Goal: Task Accomplishment & Management: Manage account settings

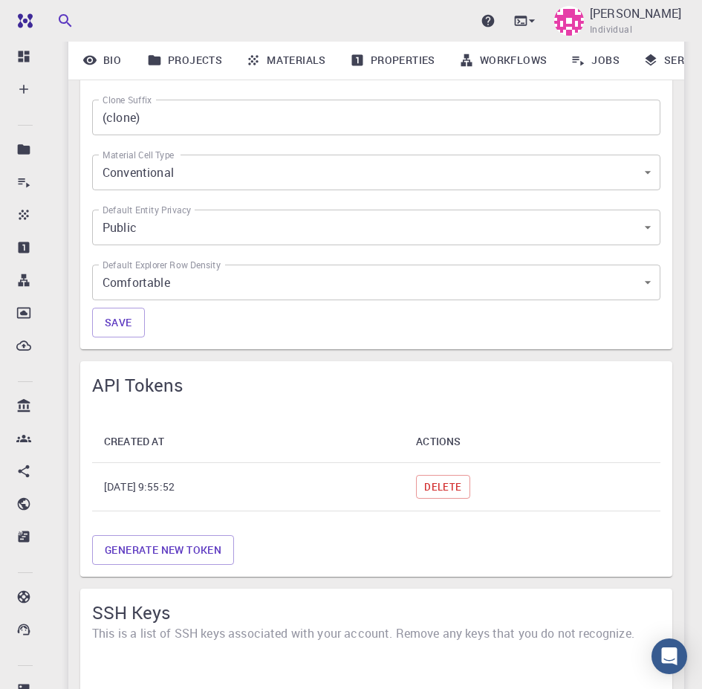
scroll to position [0, 195]
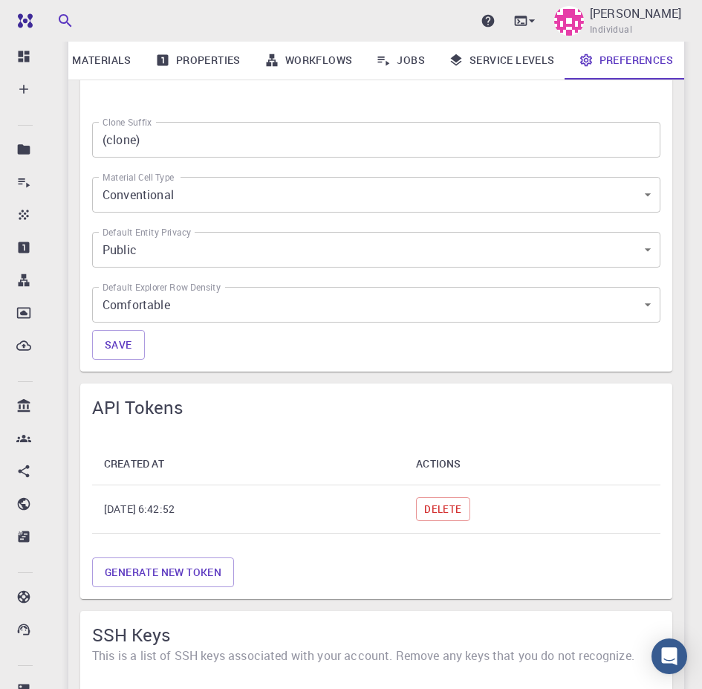
scroll to position [867, 0]
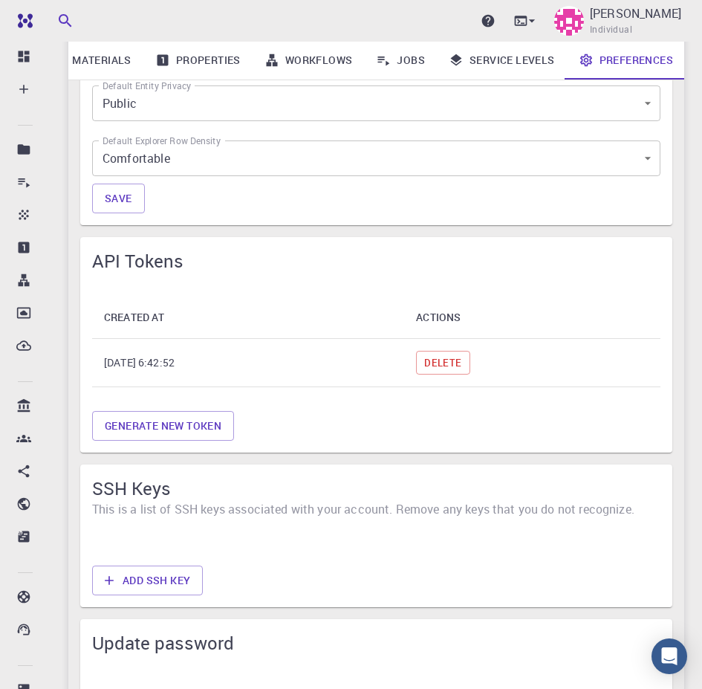
click at [455, 363] on td "Delete" at bounding box center [532, 363] width 256 height 48
click at [469, 365] on button "Delete" at bounding box center [442, 363] width 53 height 24
click at [190, 427] on button "Generate new token" at bounding box center [163, 426] width 142 height 30
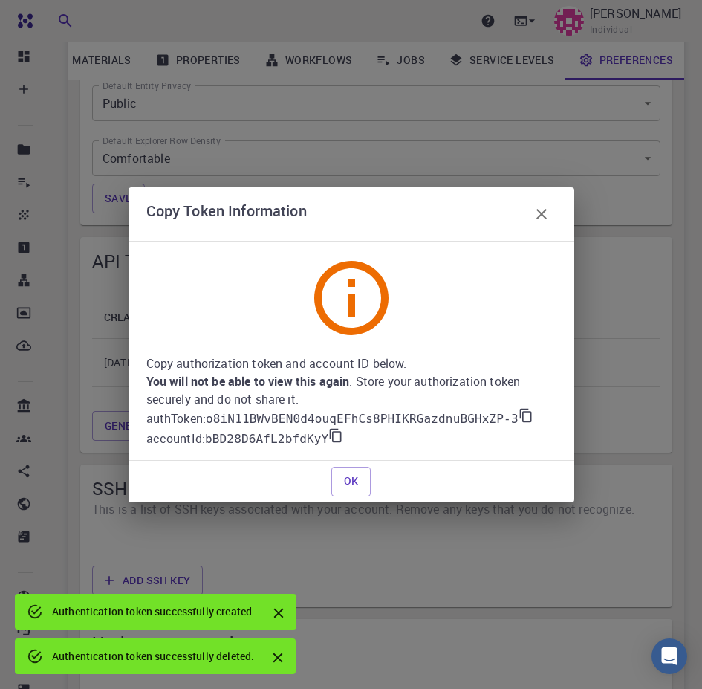
click at [328, 438] on icon at bounding box center [335, 435] width 15 height 15
click at [519, 417] on icon at bounding box center [526, 415] width 15 height 15
click at [358, 478] on button "OK" at bounding box center [351, 482] width 40 height 30
